Goal: Task Accomplishment & Management: Manage account settings

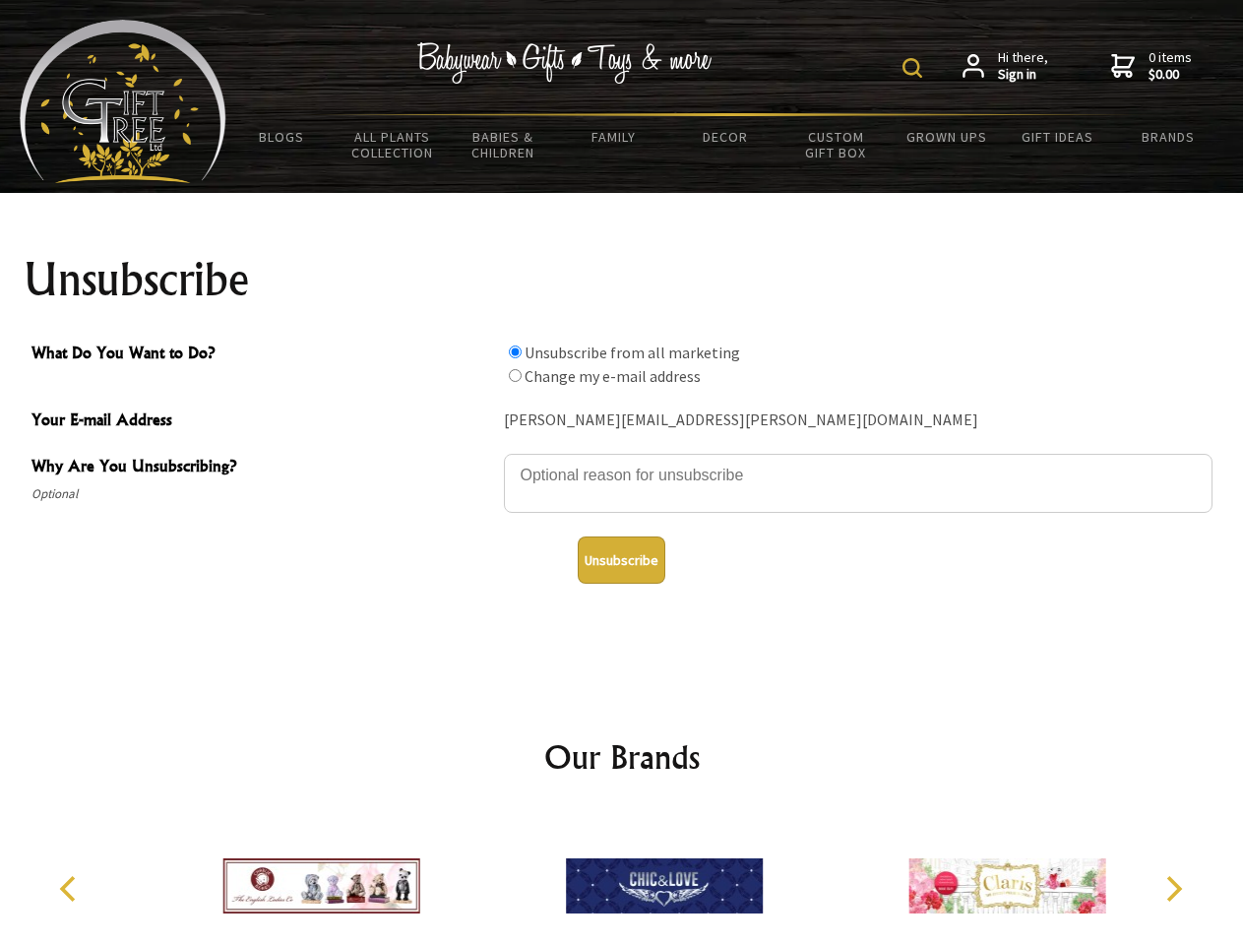
click at [915, 68] on img at bounding box center [912, 68] width 20 height 20
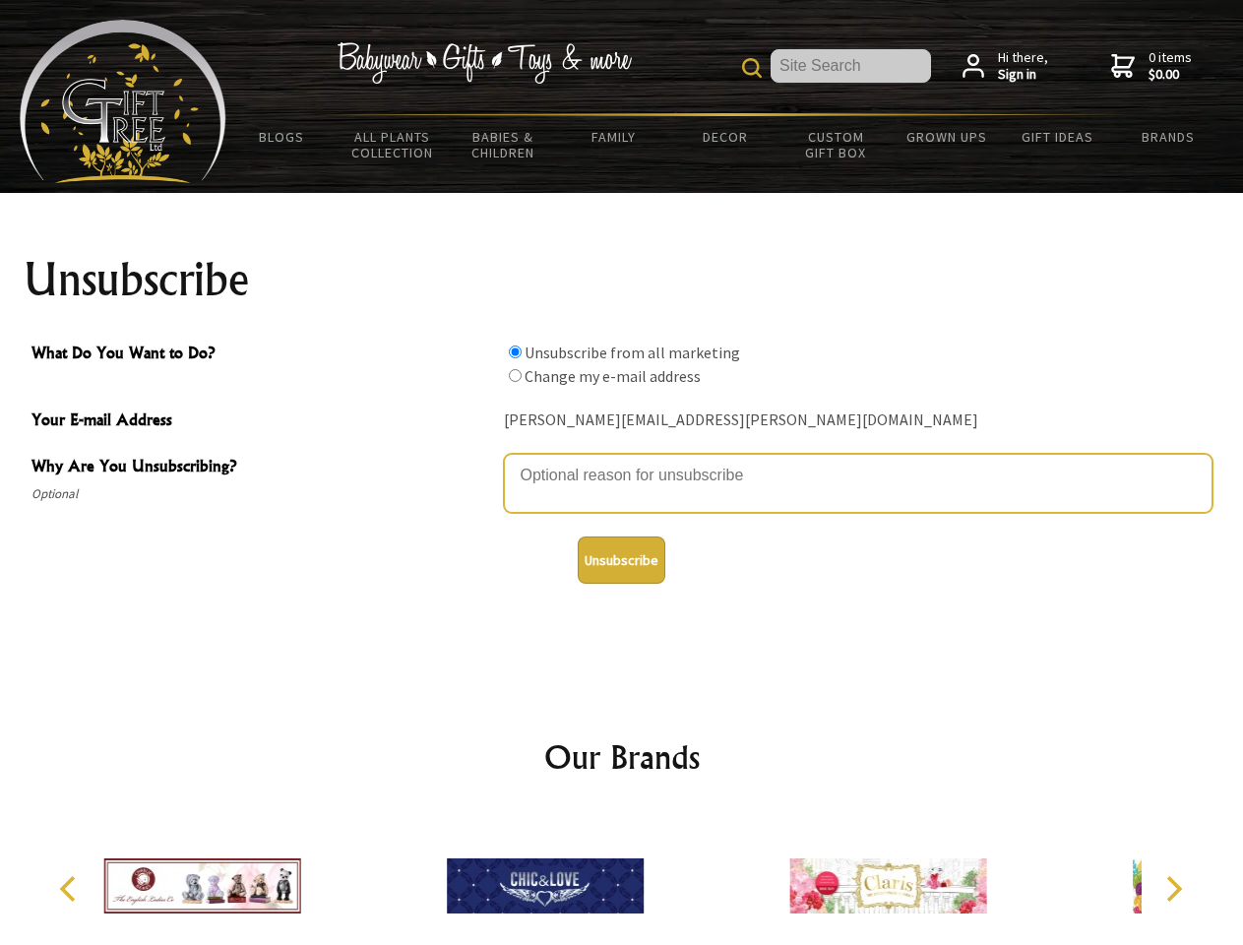
click at [622, 460] on textarea "Why Are You Unsubscribing?" at bounding box center [858, 483] width 708 height 59
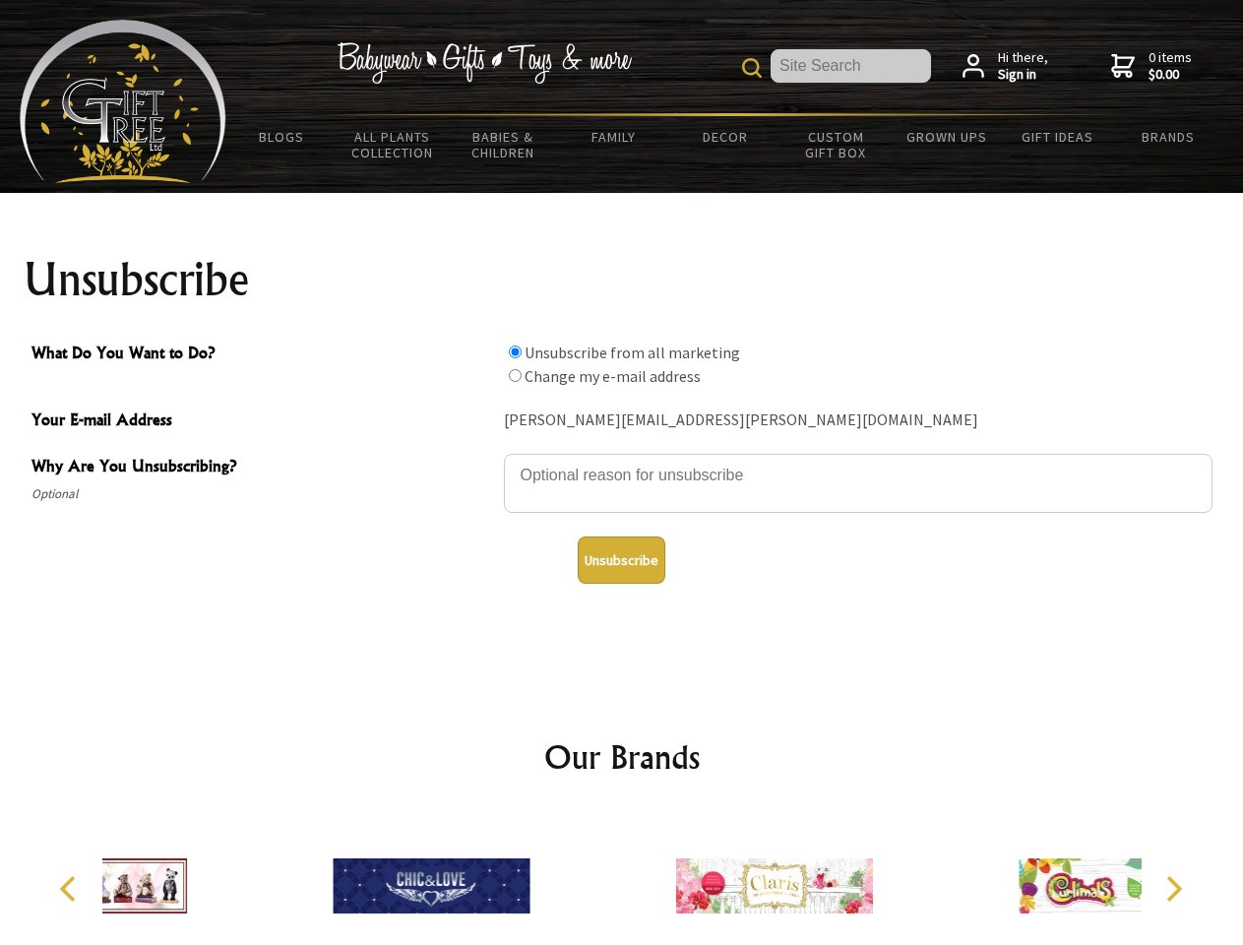
click at [515, 351] on input "What Do You Want to Do?" at bounding box center [515, 351] width 13 height 13
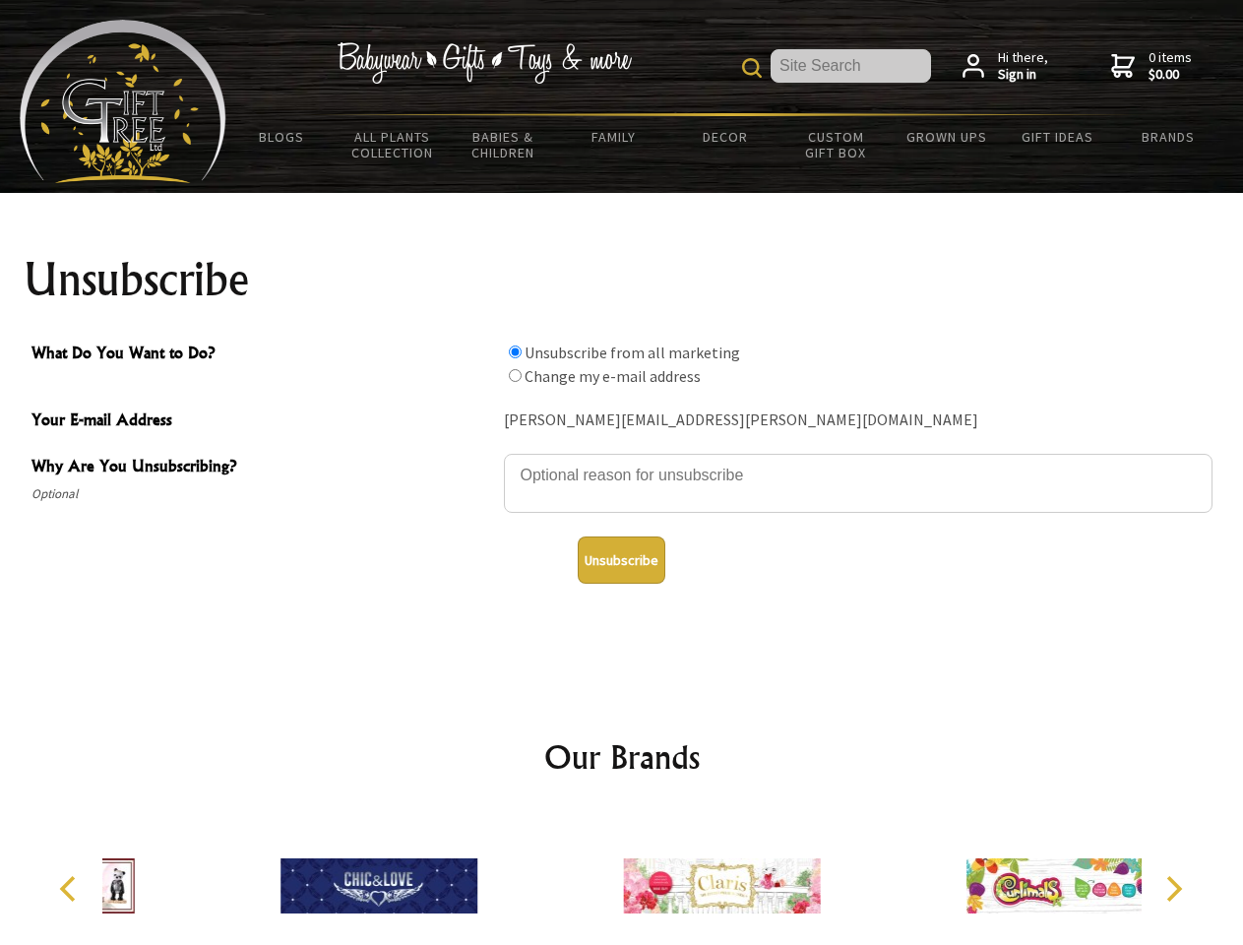
click at [515, 375] on input "What Do You Want to Do?" at bounding box center [515, 375] width 13 height 13
radio input "true"
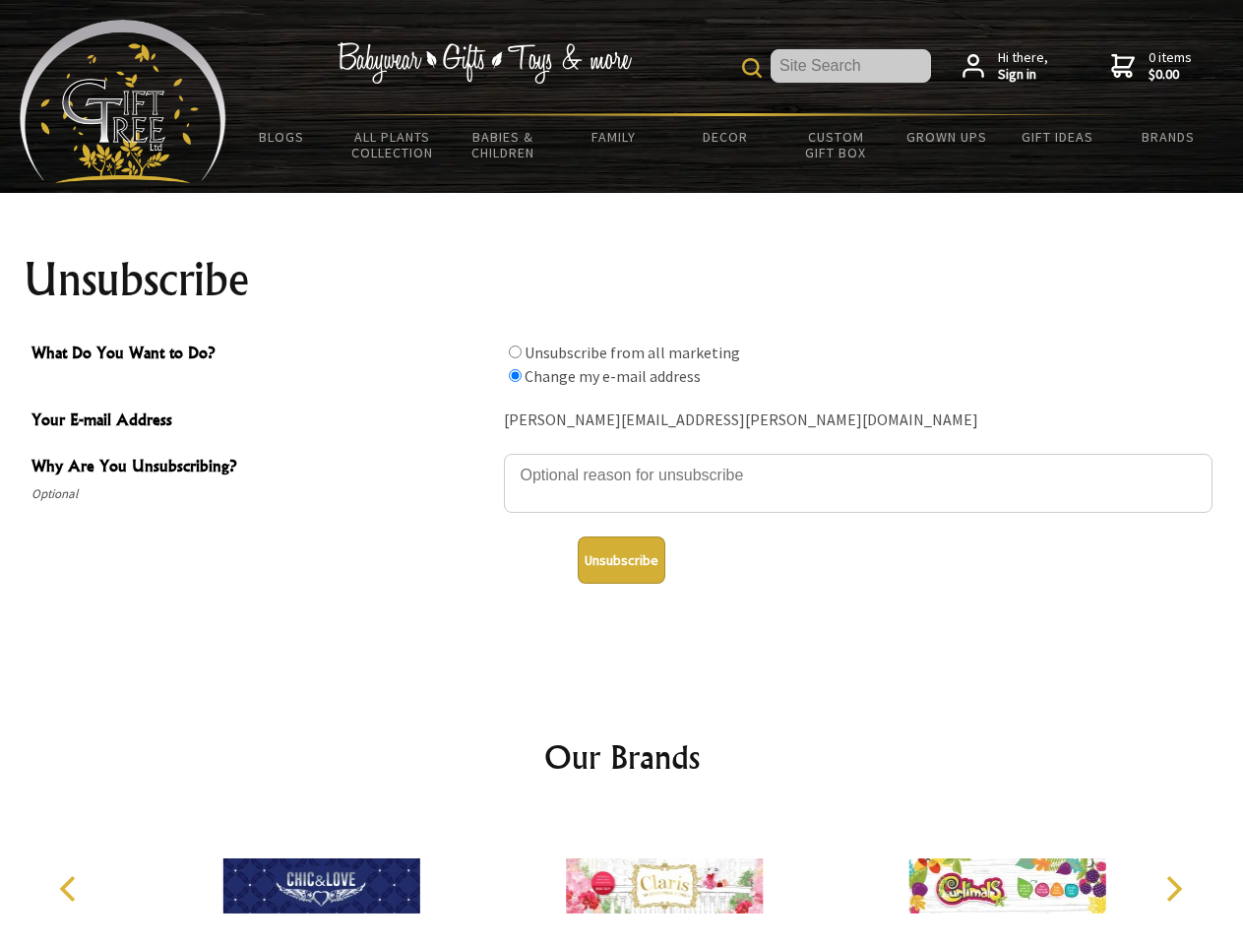
click at [621, 560] on button "Unsubscribe" at bounding box center [622, 559] width 88 height 47
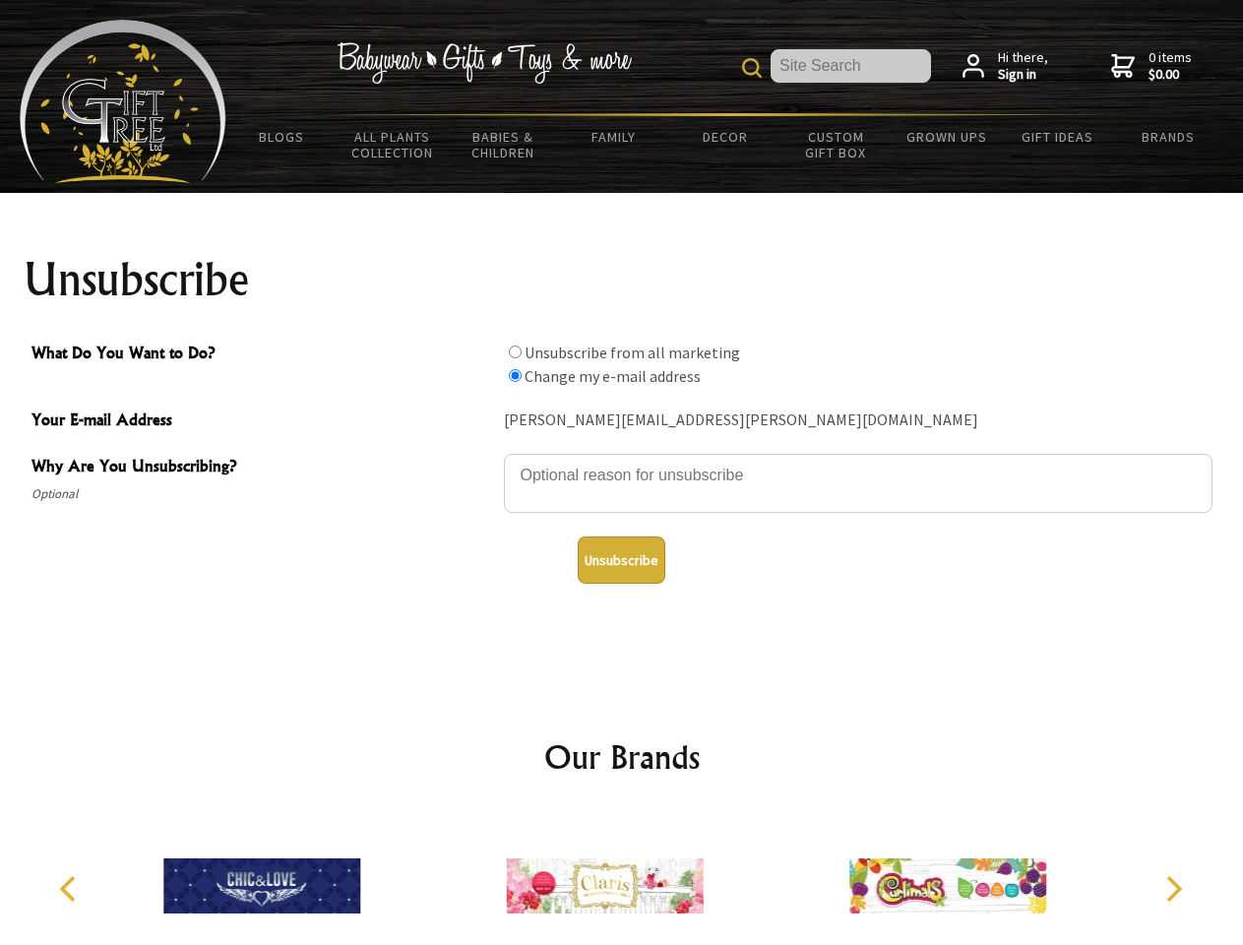
click at [71, 889] on icon "Previous" at bounding box center [70, 889] width 26 height 26
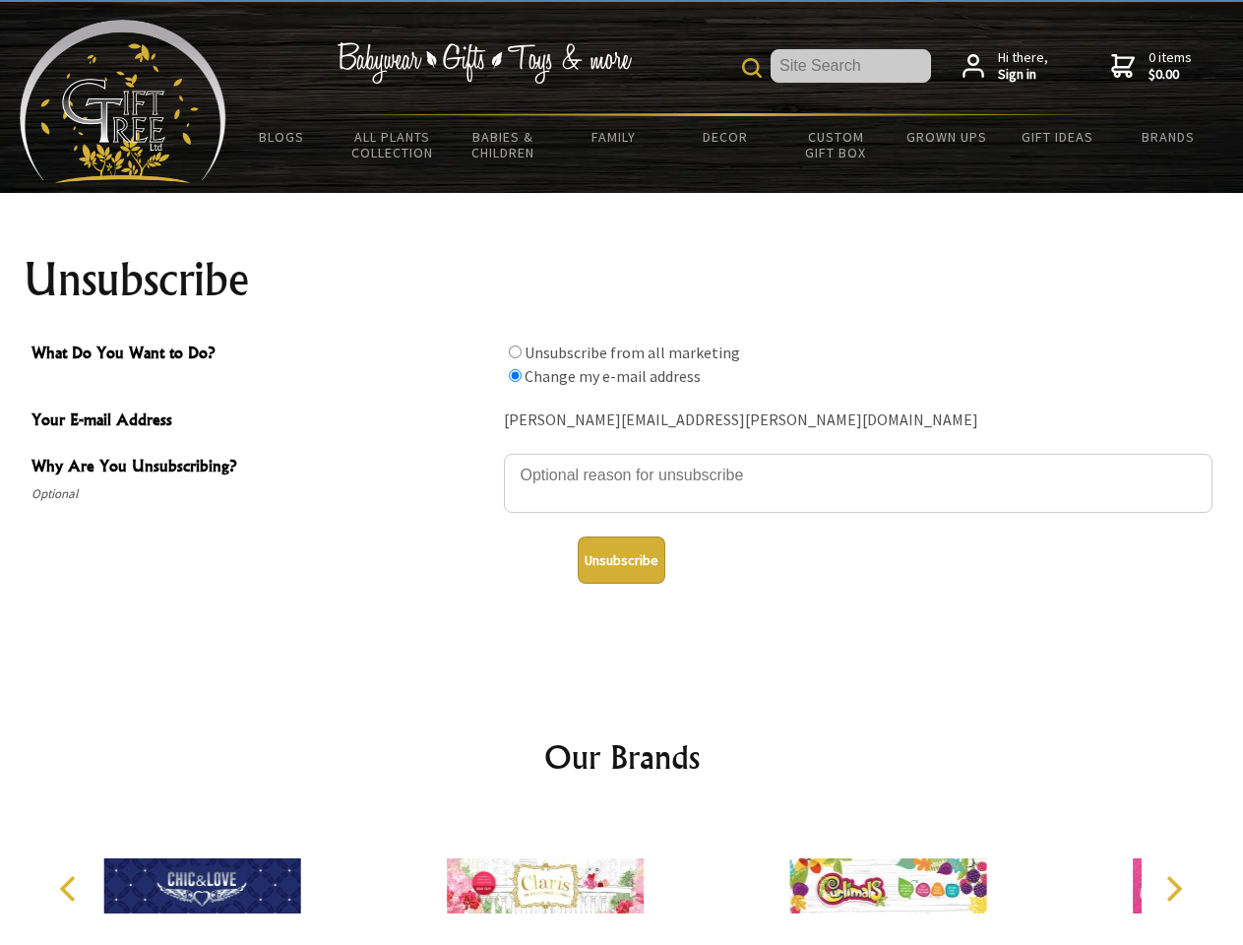
click at [1173, 889] on icon "Next" at bounding box center [1172, 889] width 26 height 26
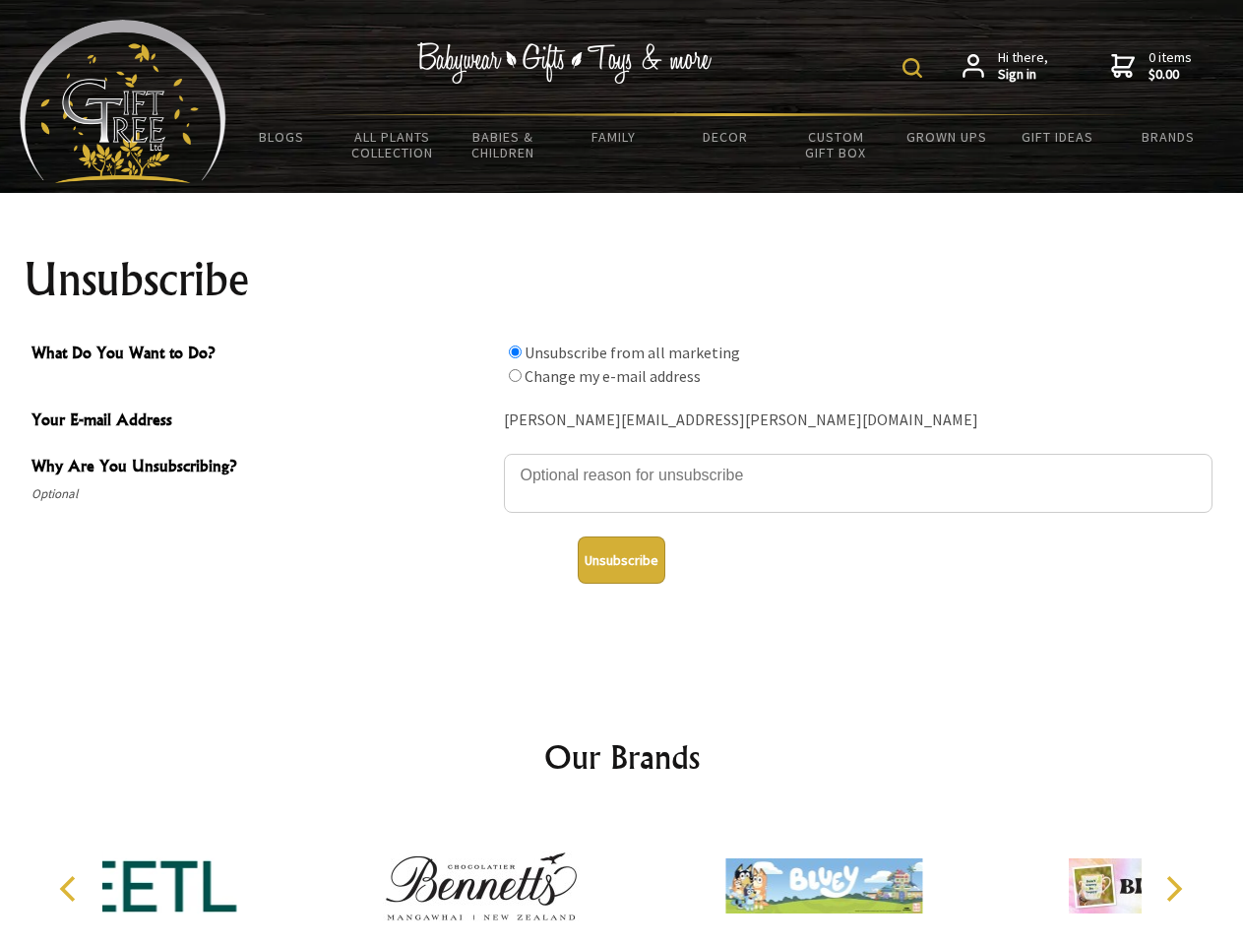
click at [915, 68] on img at bounding box center [912, 68] width 20 height 20
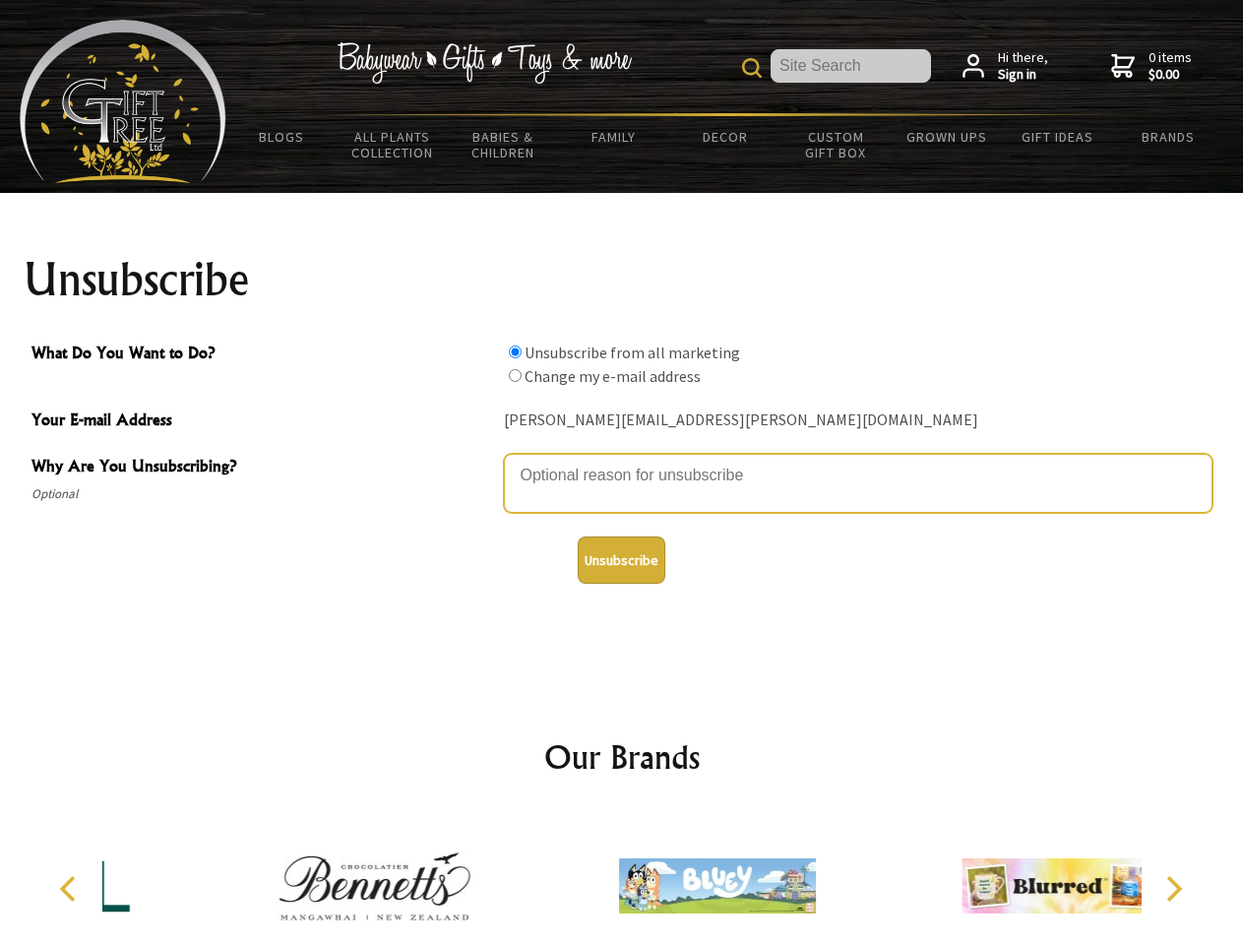
click at [622, 460] on textarea "Why Are You Unsubscribing?" at bounding box center [858, 483] width 708 height 59
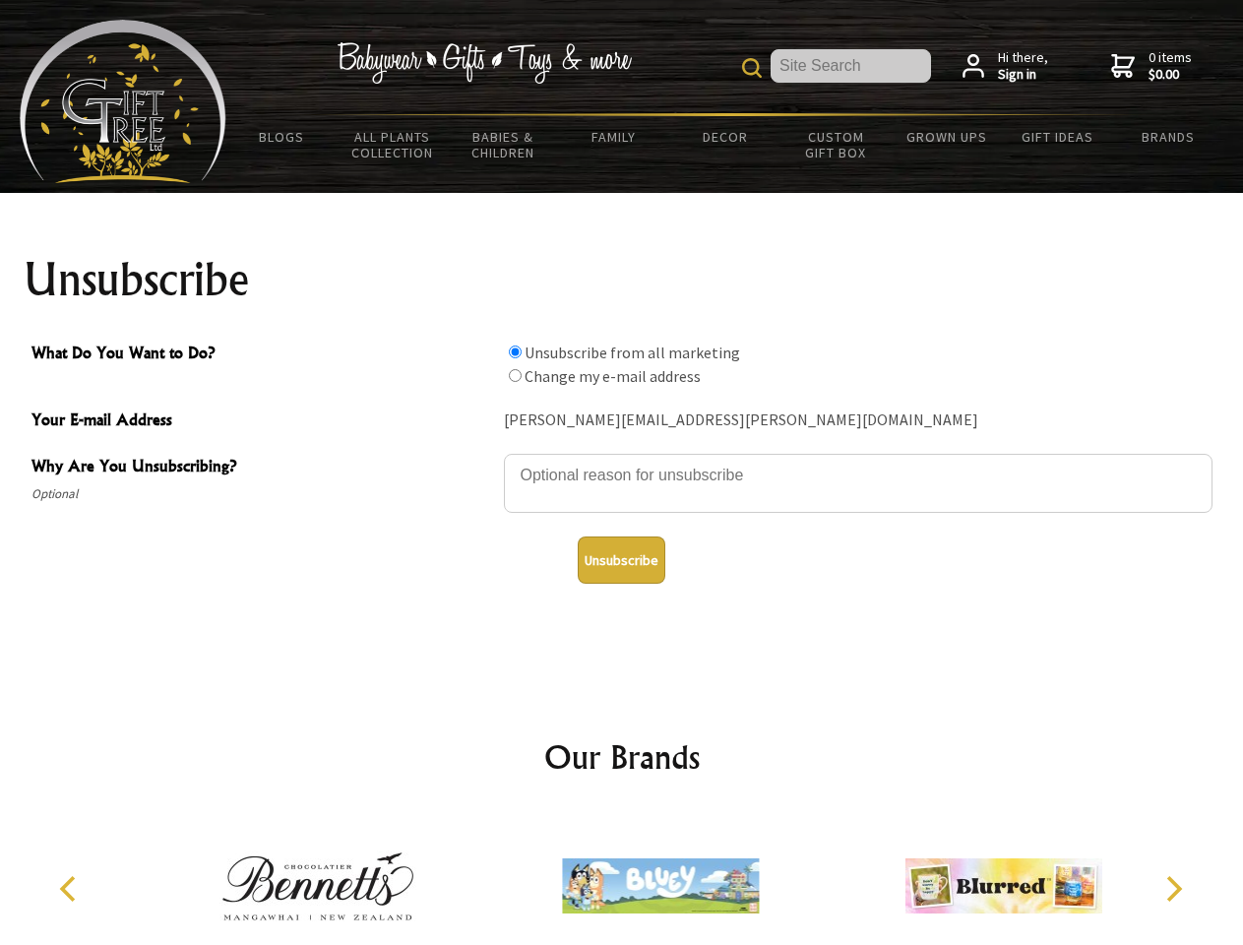
click at [515, 351] on input "What Do You Want to Do?" at bounding box center [515, 351] width 13 height 13
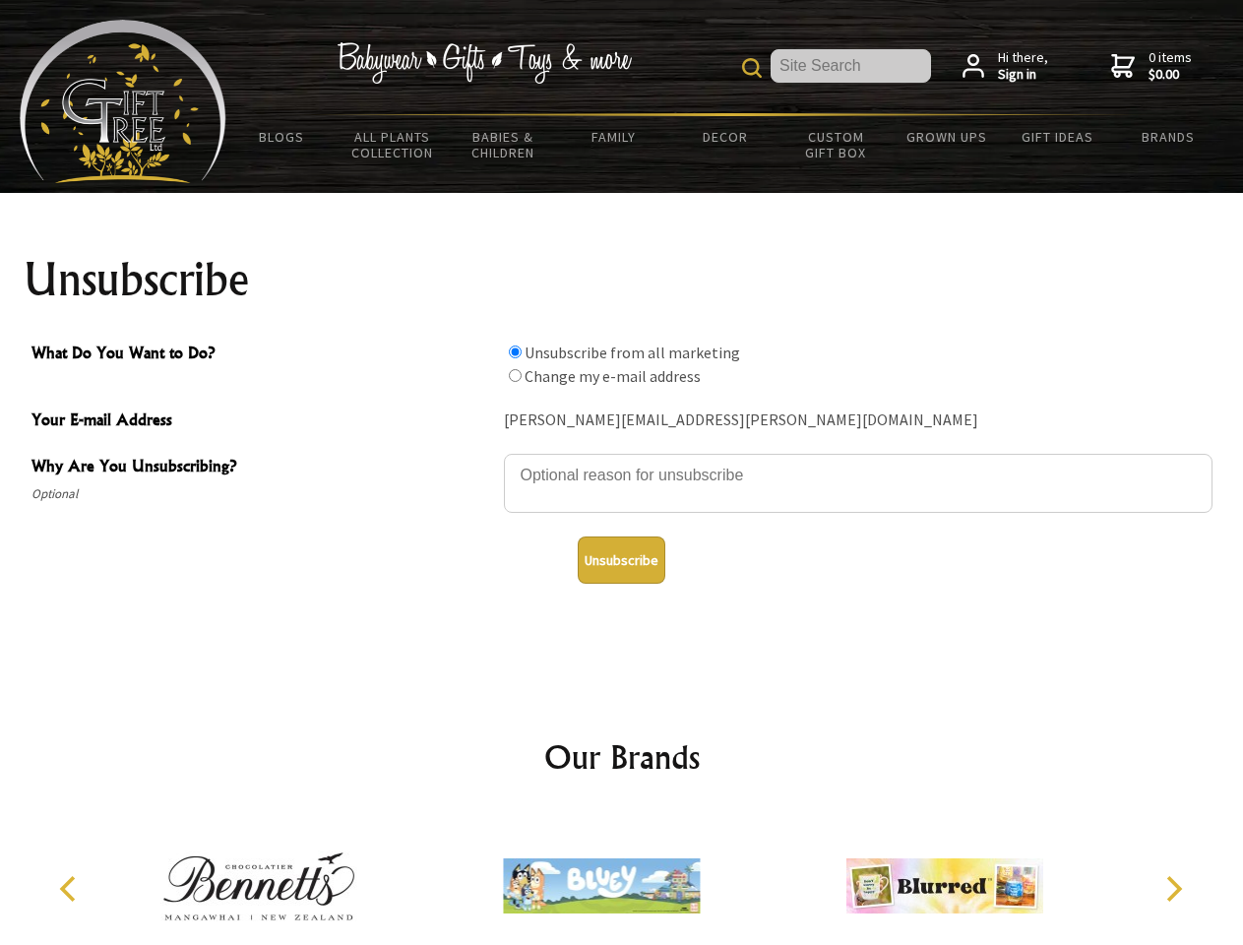
click at [515, 375] on input "What Do You Want to Do?" at bounding box center [515, 375] width 13 height 13
radio input "true"
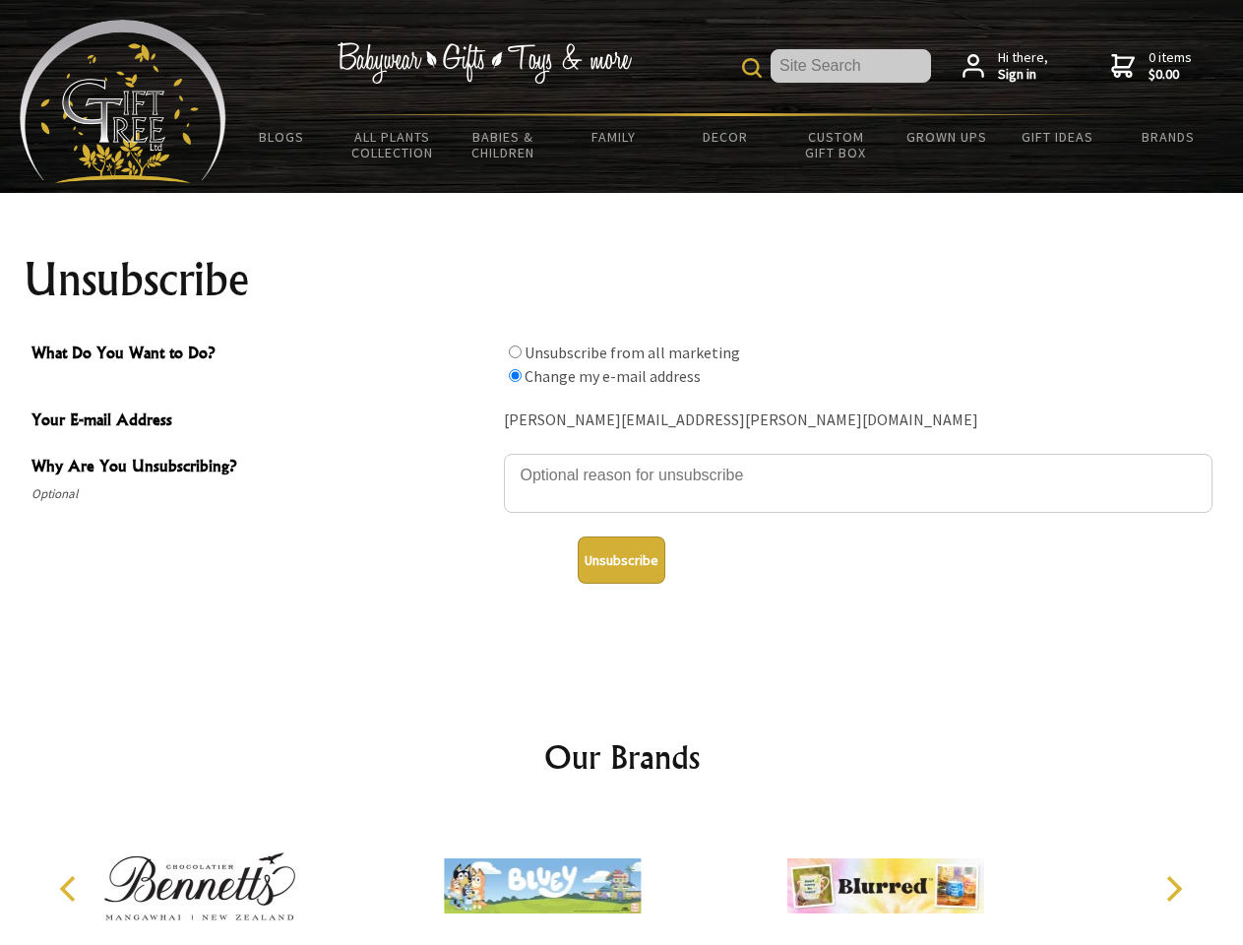
click at [621, 560] on button "Unsubscribe" at bounding box center [622, 559] width 88 height 47
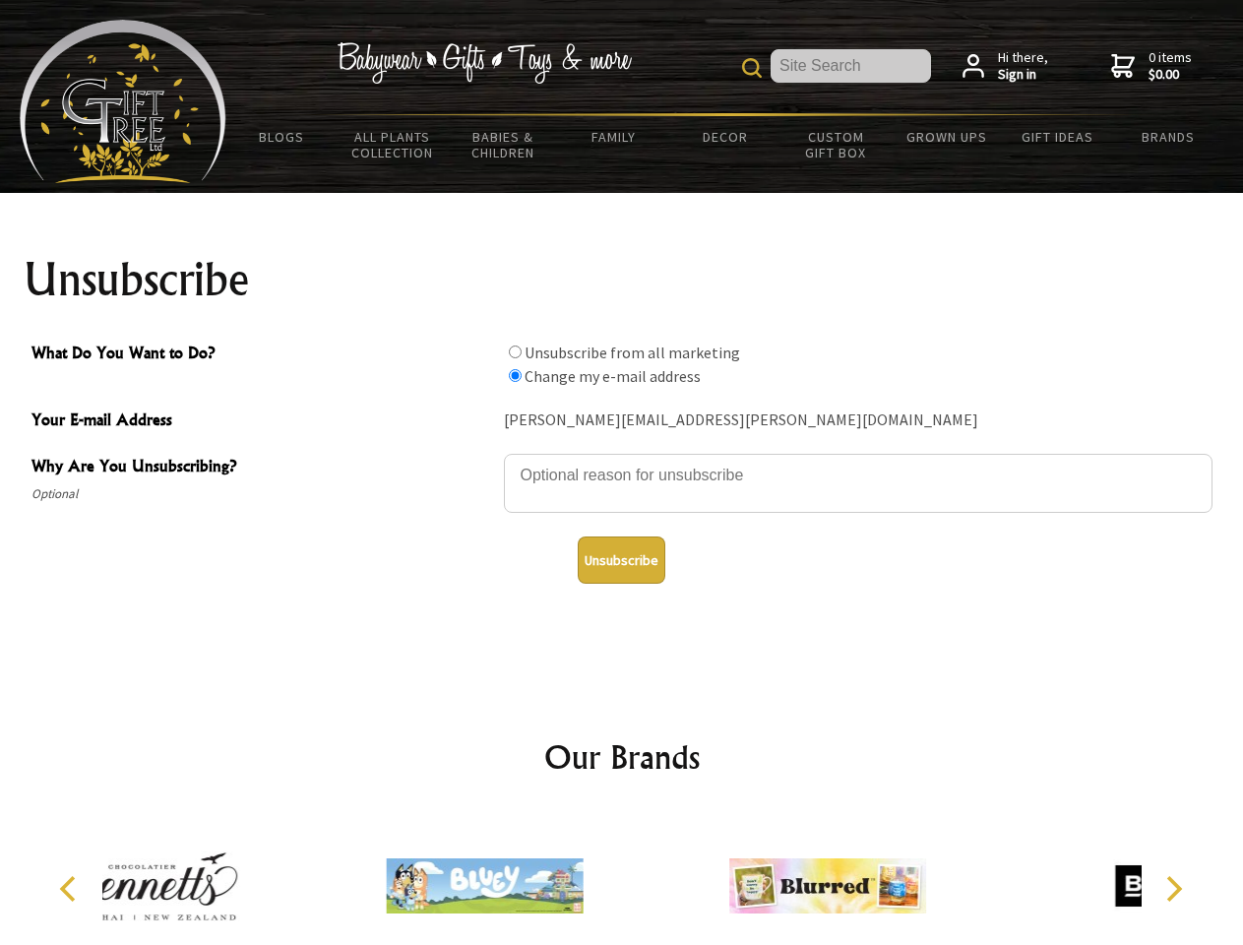
click at [656, 878] on div at bounding box center [827, 888] width 342 height 153
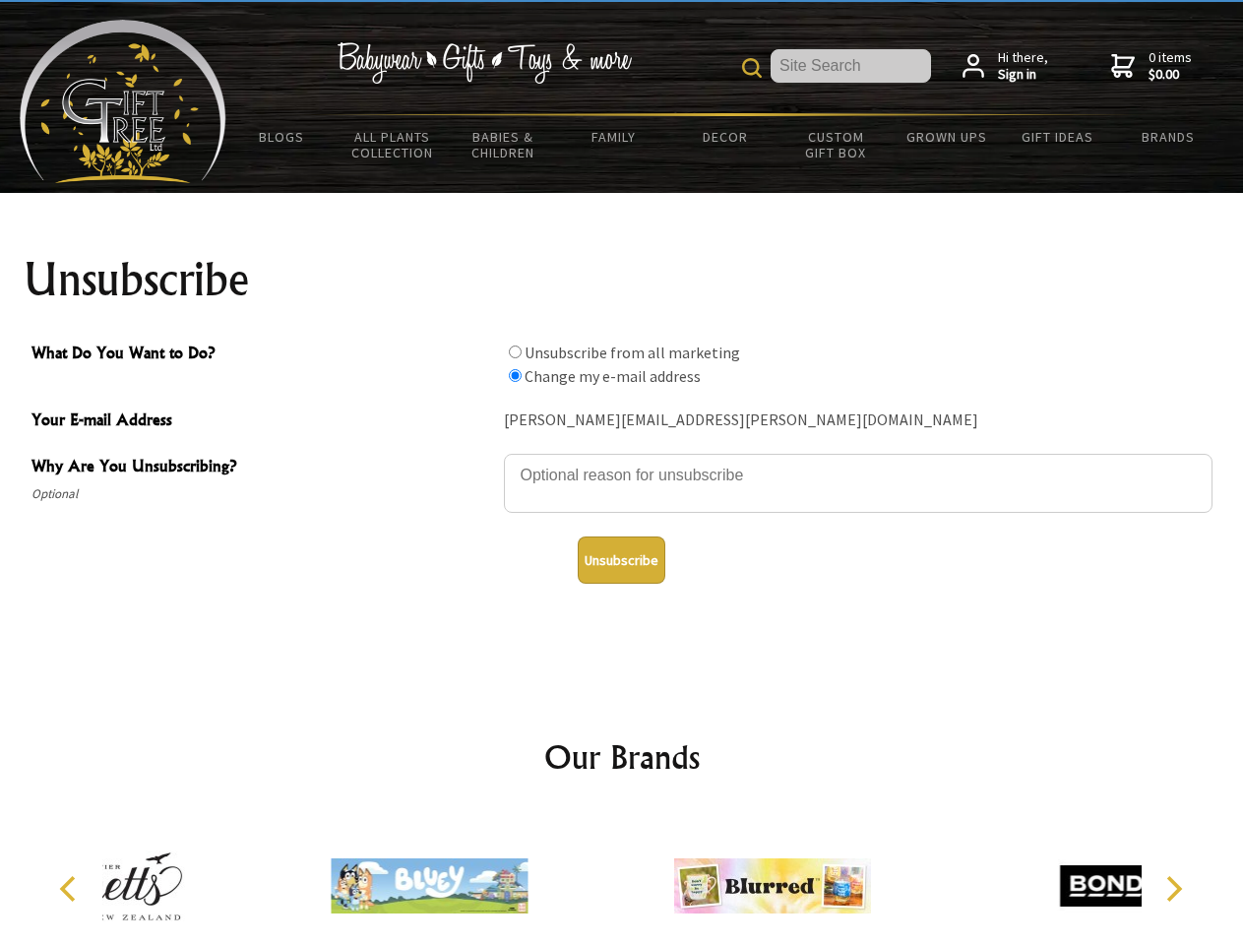
click at [71, 889] on icon "Previous" at bounding box center [70, 889] width 26 height 26
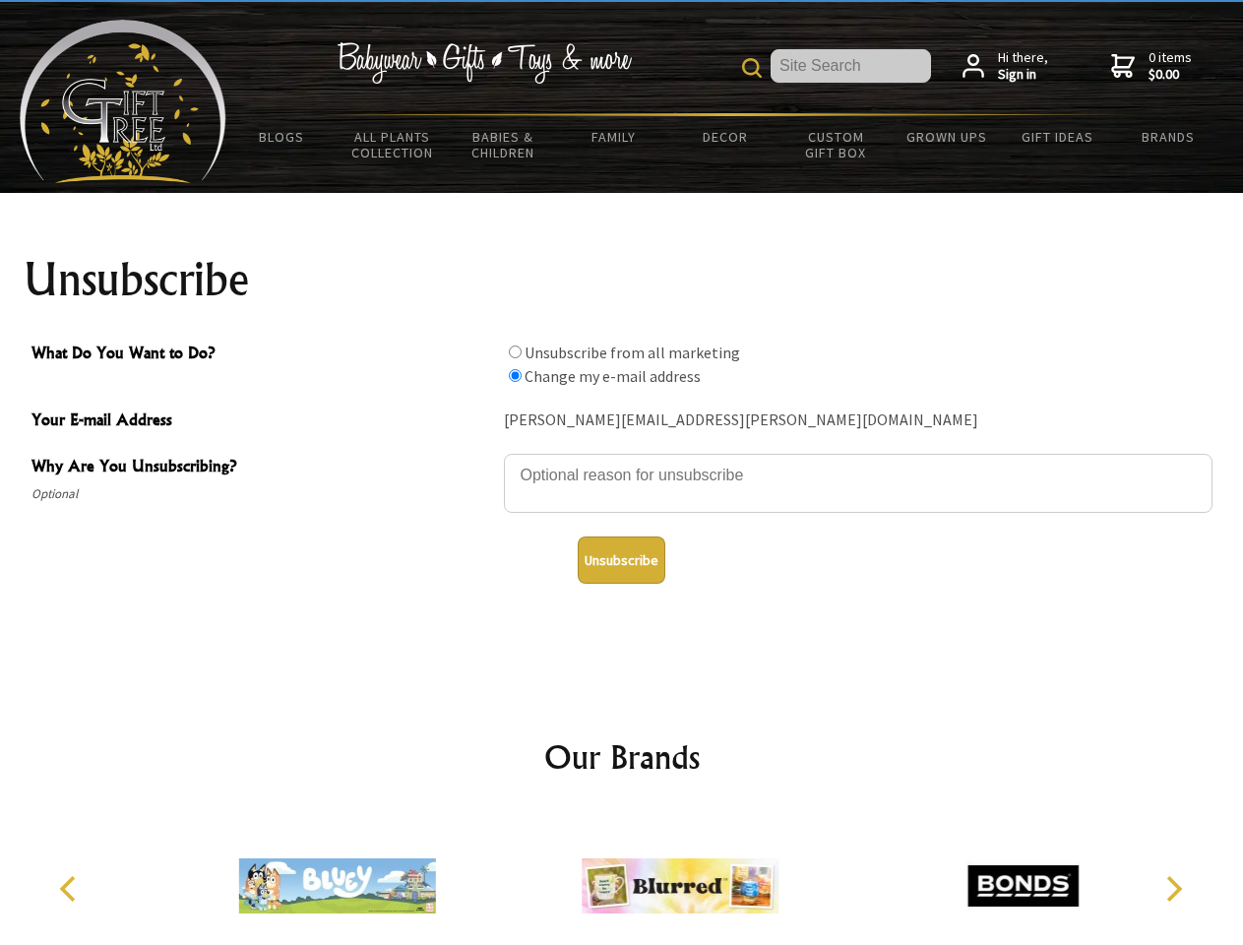
click at [1173, 889] on icon "Next" at bounding box center [1172, 889] width 26 height 26
